Goal: Navigation & Orientation: Find specific page/section

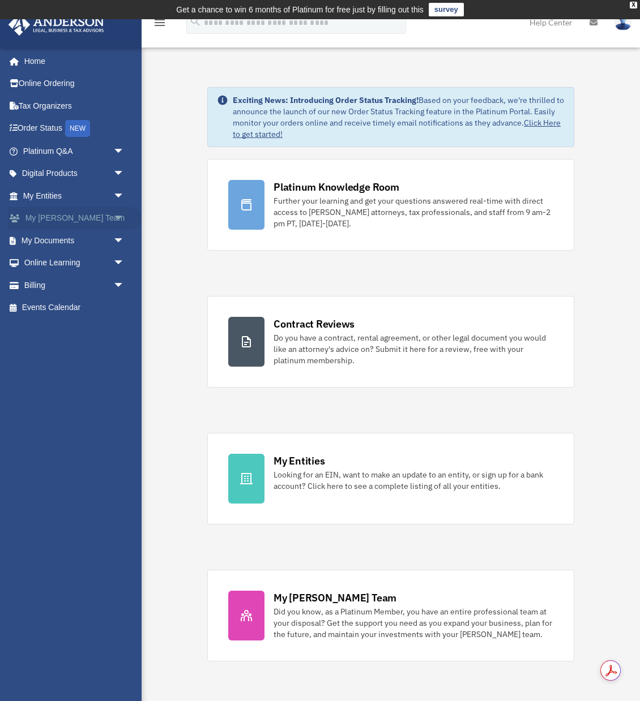
click at [119, 217] on span "arrow_drop_down" at bounding box center [124, 218] width 23 height 23
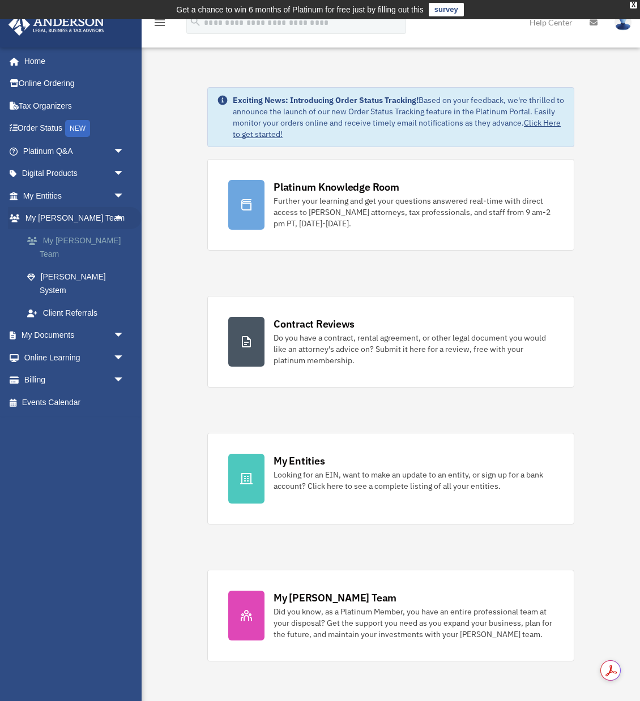
click at [99, 241] on link "My [PERSON_NAME] Team" at bounding box center [79, 247] width 126 height 36
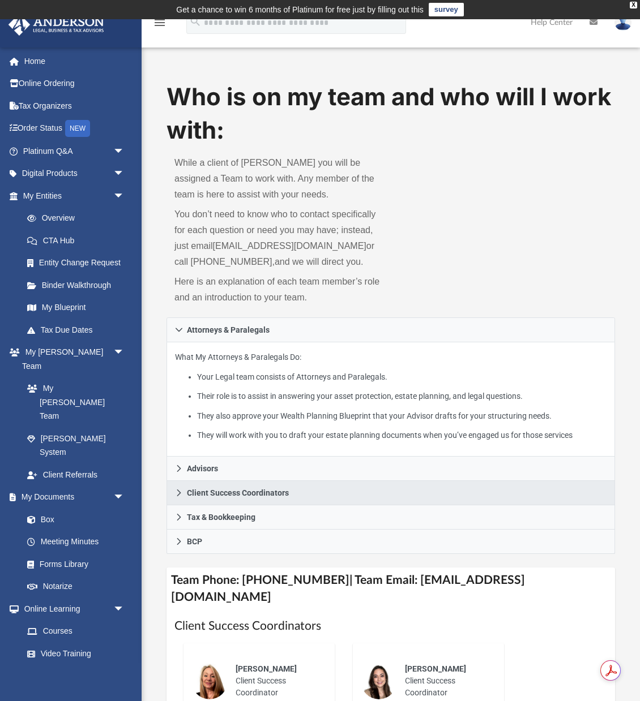
scroll to position [36, 0]
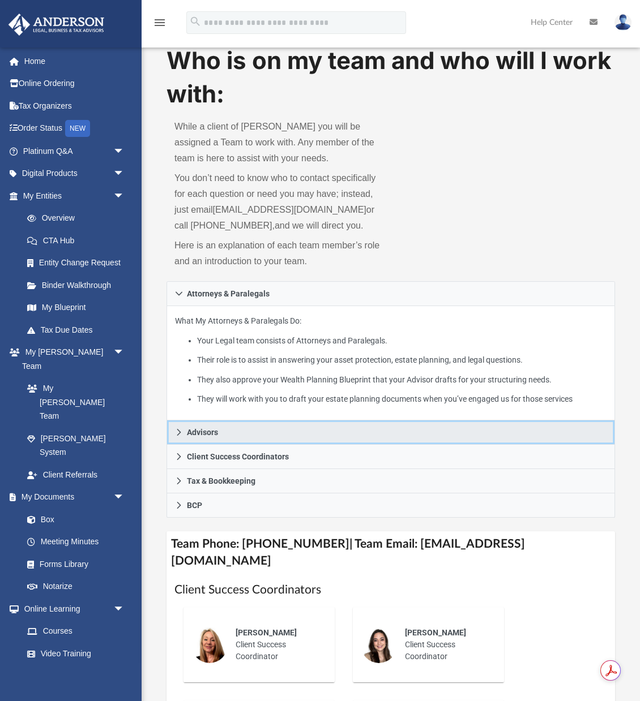
click at [176, 435] on icon at bounding box center [179, 433] width 8 height 8
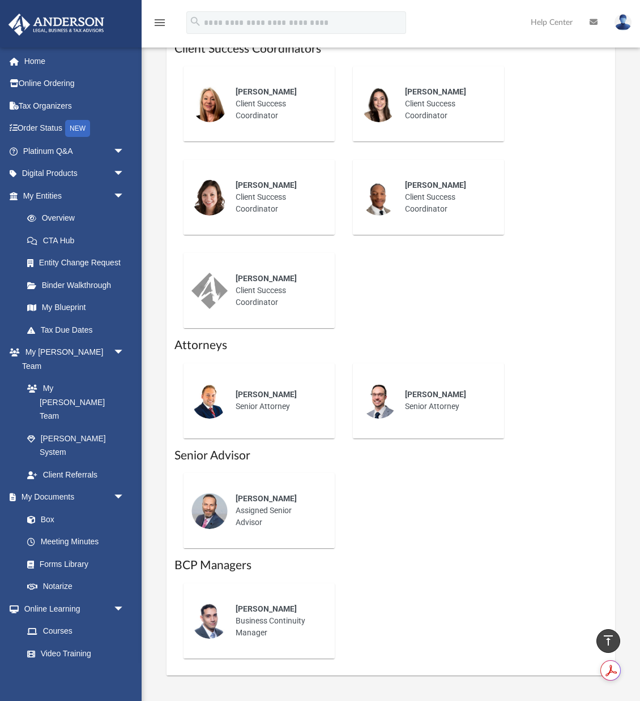
scroll to position [634, 0]
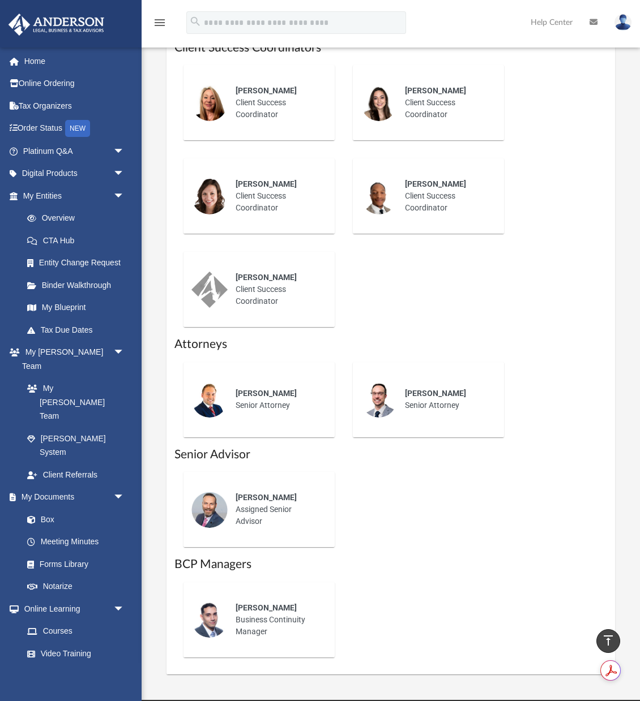
click at [217, 447] on h1 "Senior Advisor" at bounding box center [390, 455] width 433 height 16
click at [236, 493] on span "[PERSON_NAME]" at bounding box center [266, 497] width 61 height 9
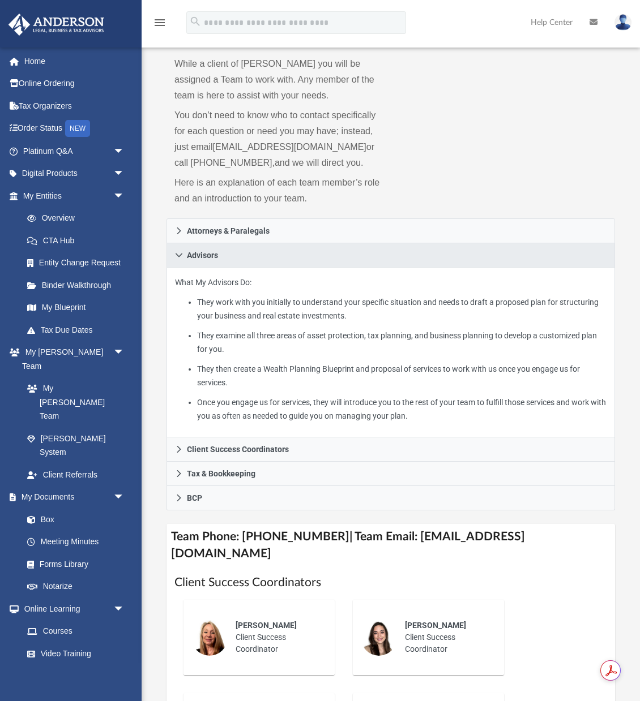
scroll to position [103, 0]
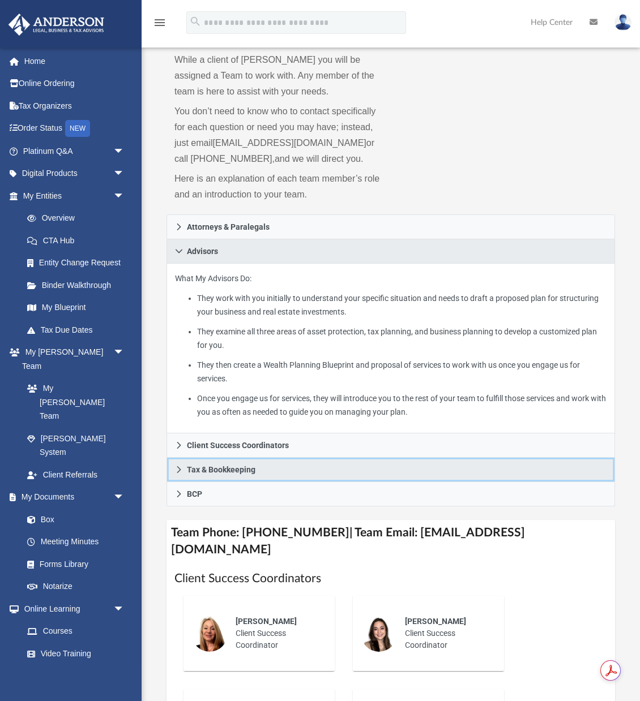
click at [179, 466] on icon at bounding box center [179, 470] width 8 height 8
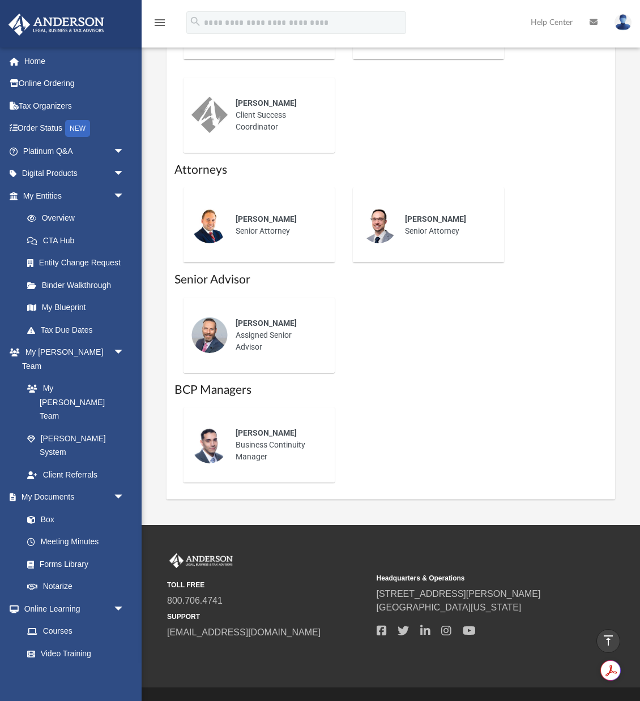
scroll to position [923, 0]
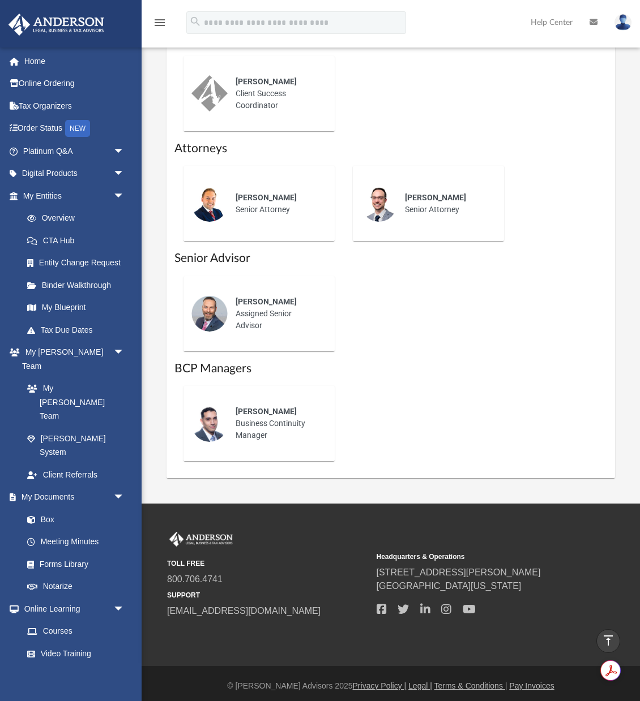
click at [261, 305] on div "Corey Posgay Assigned Senior Advisor" at bounding box center [277, 314] width 99 height 52
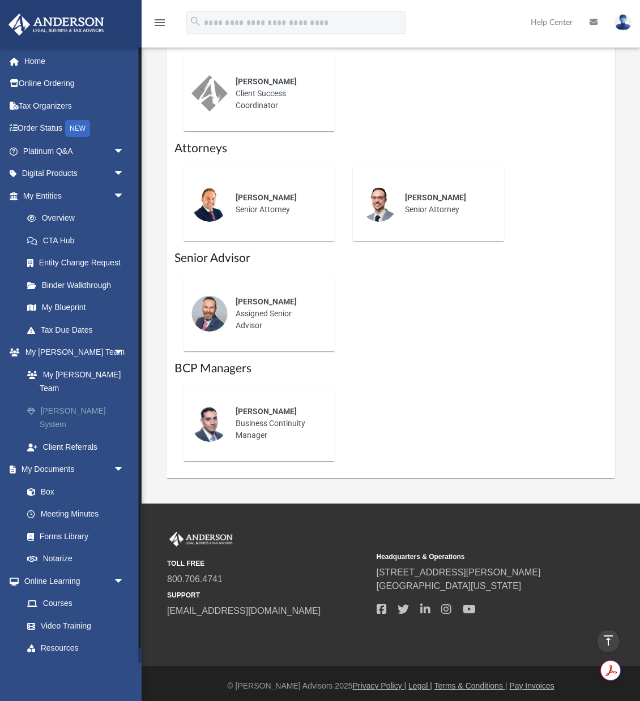
click at [89, 400] on link "[PERSON_NAME] System" at bounding box center [79, 418] width 126 height 36
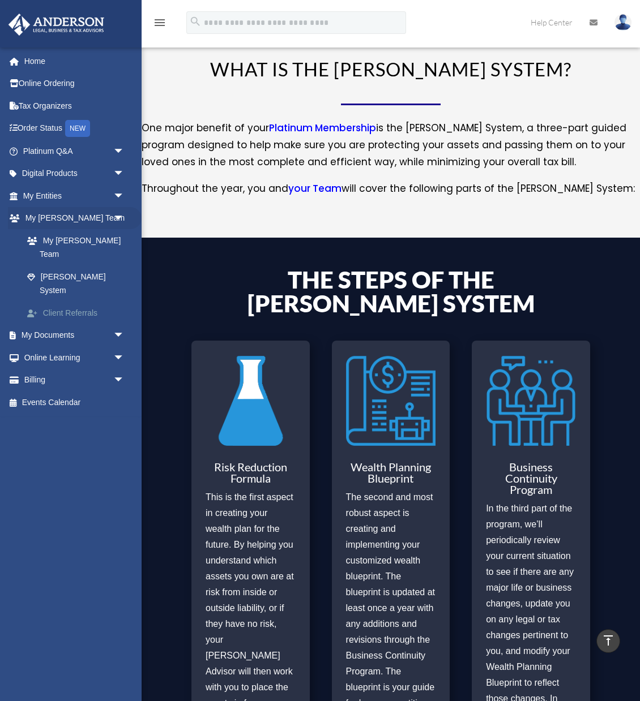
scroll to position [162, 0]
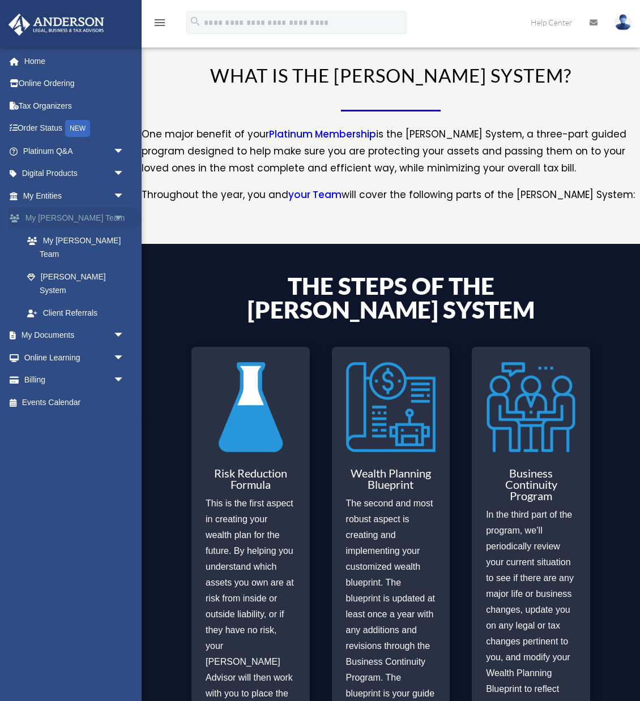
click at [116, 215] on span "arrow_drop_down" at bounding box center [124, 218] width 23 height 23
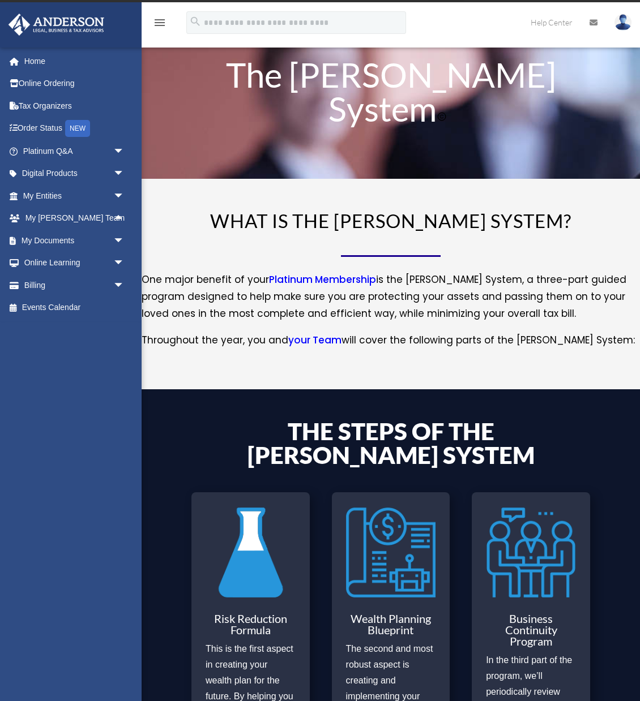
scroll to position [0, 0]
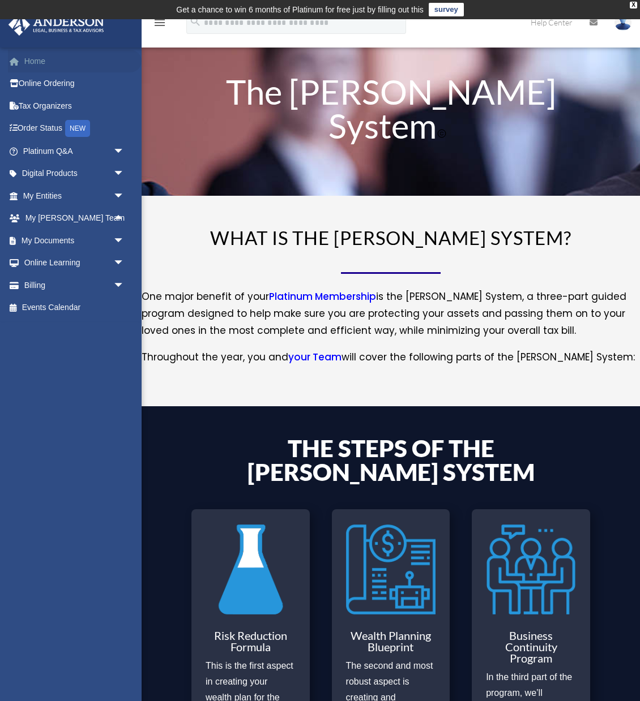
click at [36, 62] on link "Home" at bounding box center [75, 61] width 134 height 23
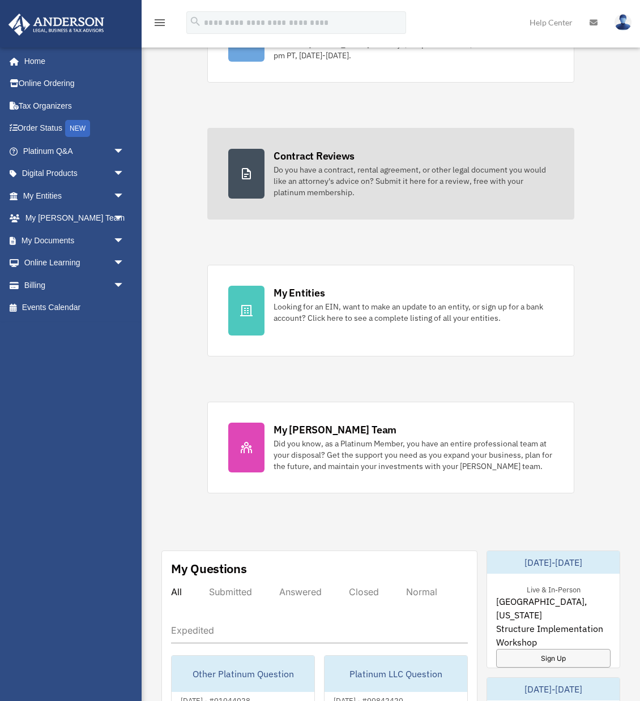
scroll to position [169, 0]
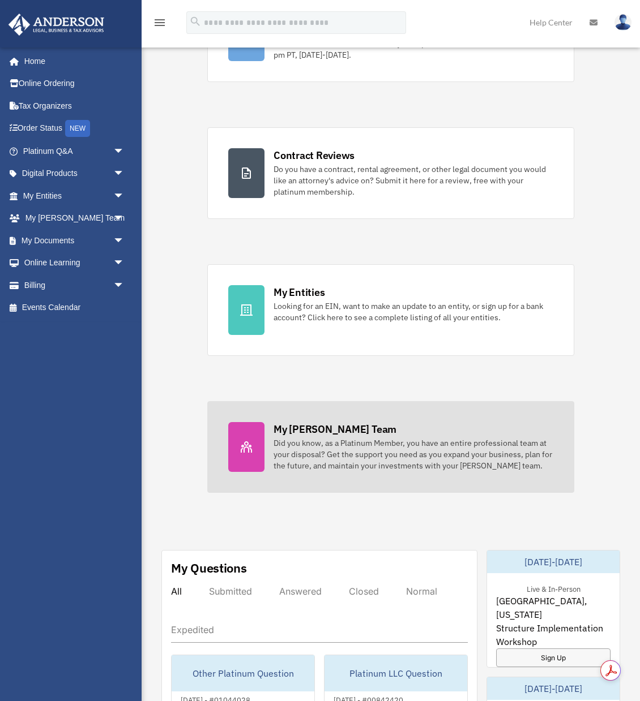
click at [321, 436] on div "My [PERSON_NAME] Team" at bounding box center [334, 429] width 123 height 14
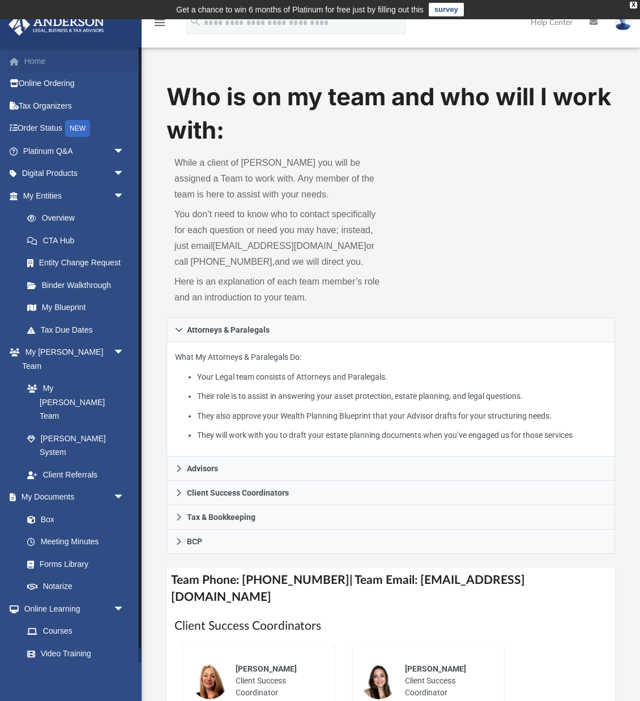
click at [44, 62] on link "Home" at bounding box center [75, 61] width 134 height 23
